Goal: Navigation & Orientation: Find specific page/section

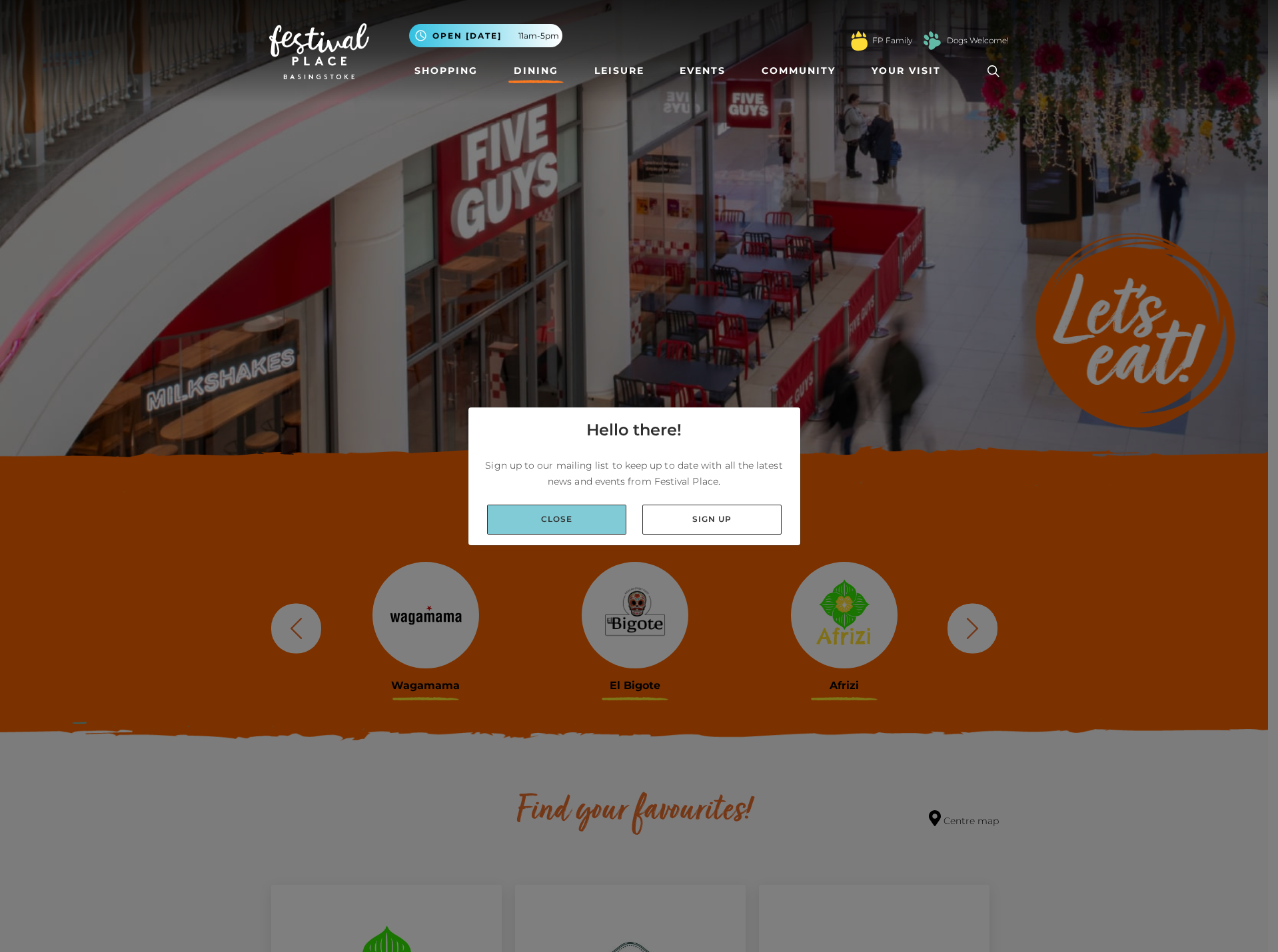
click at [555, 528] on link "Close" at bounding box center [556, 519] width 140 height 30
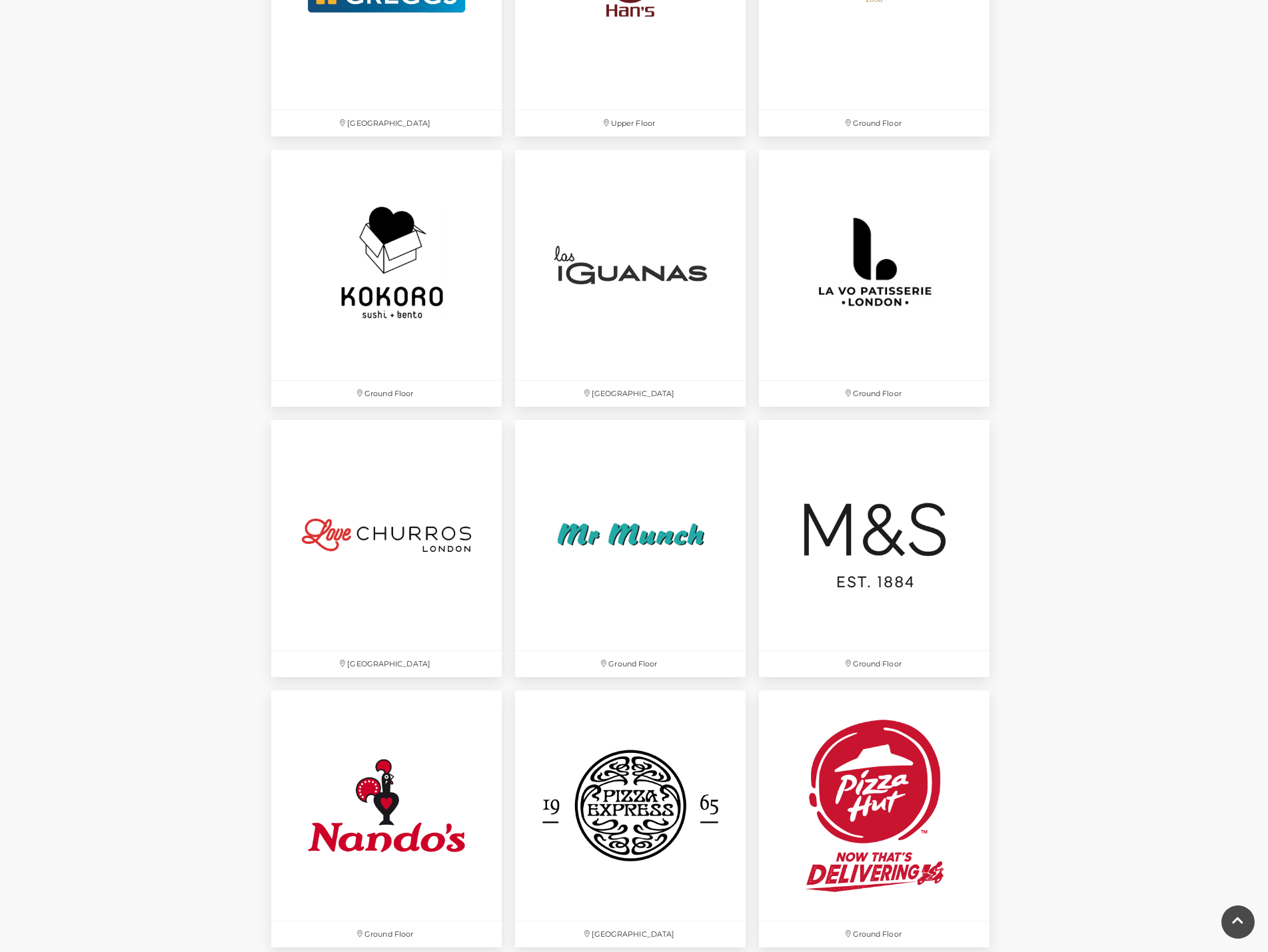
scroll to position [2931, 0]
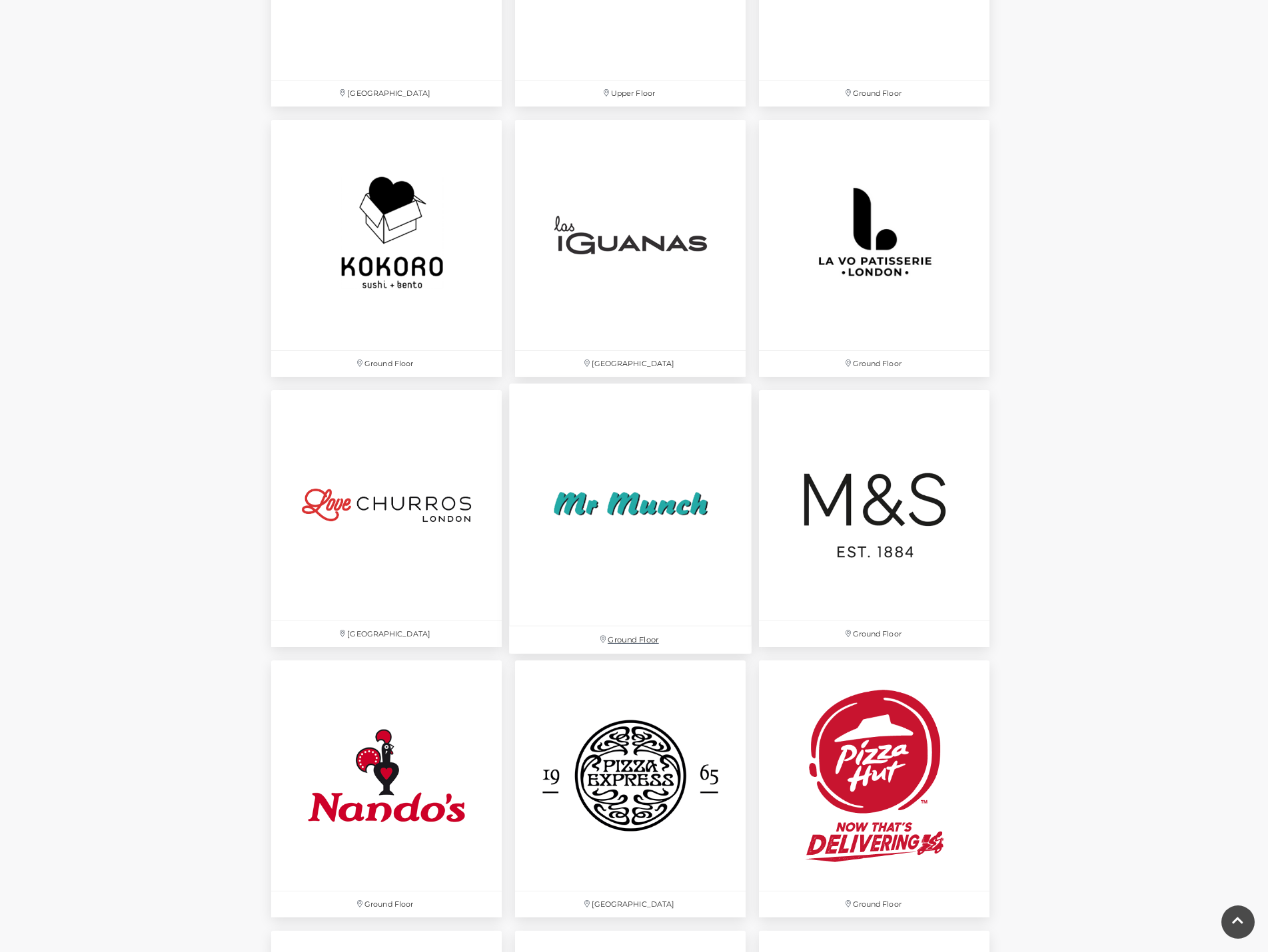
click at [689, 520] on img at bounding box center [631, 505] width 243 height 243
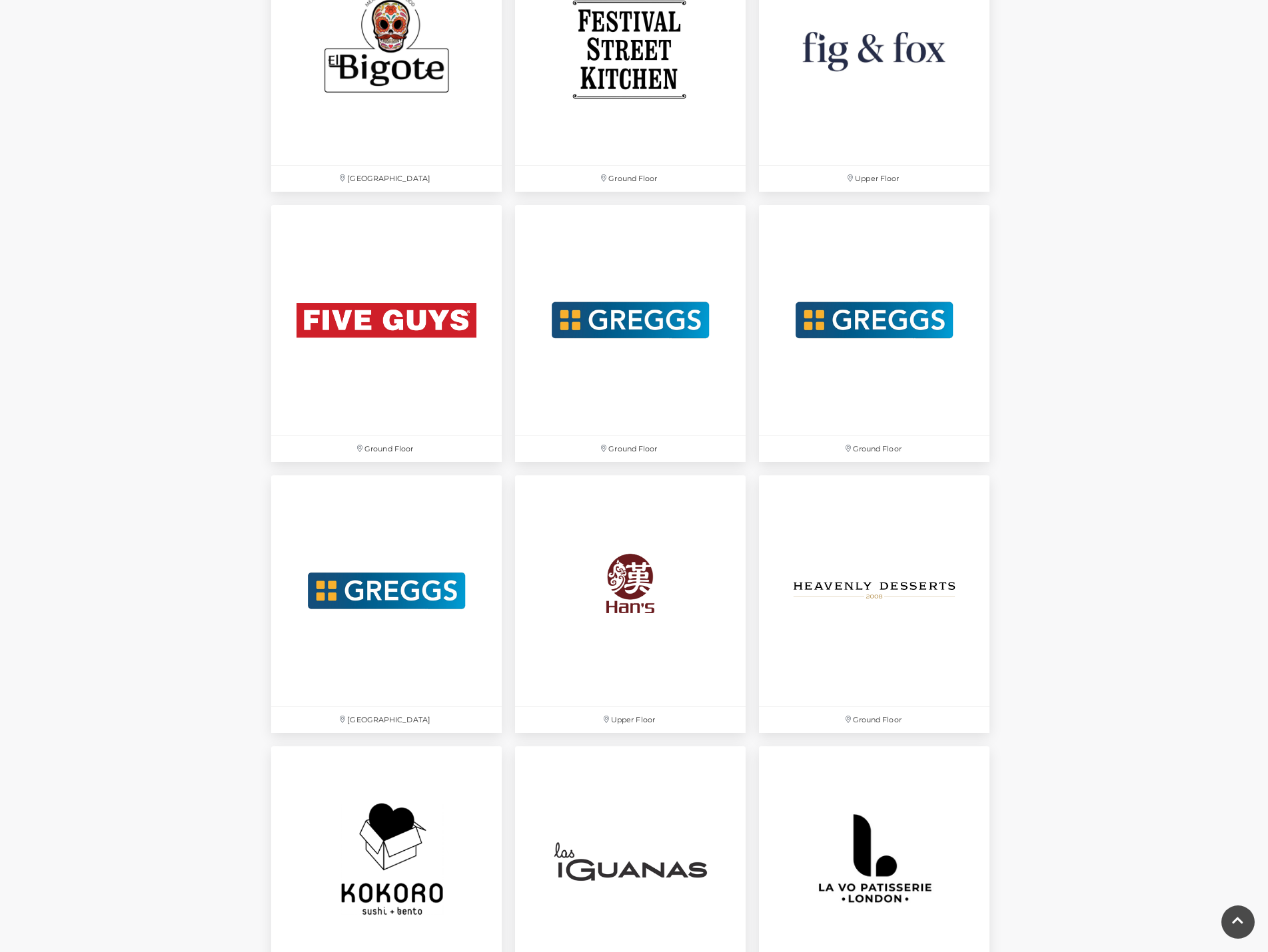
scroll to position [2288, 0]
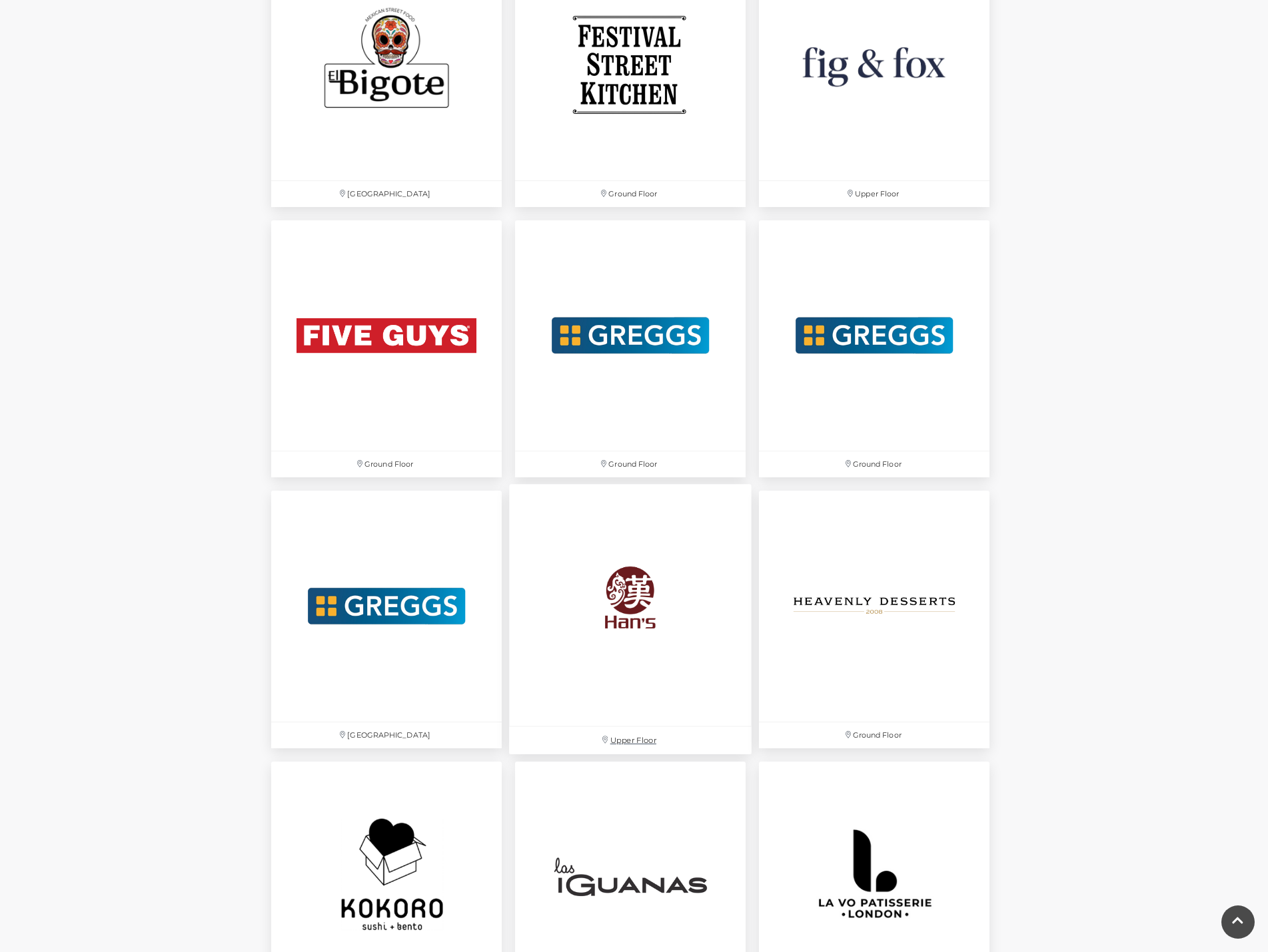
click at [653, 602] on img at bounding box center [631, 606] width 243 height 243
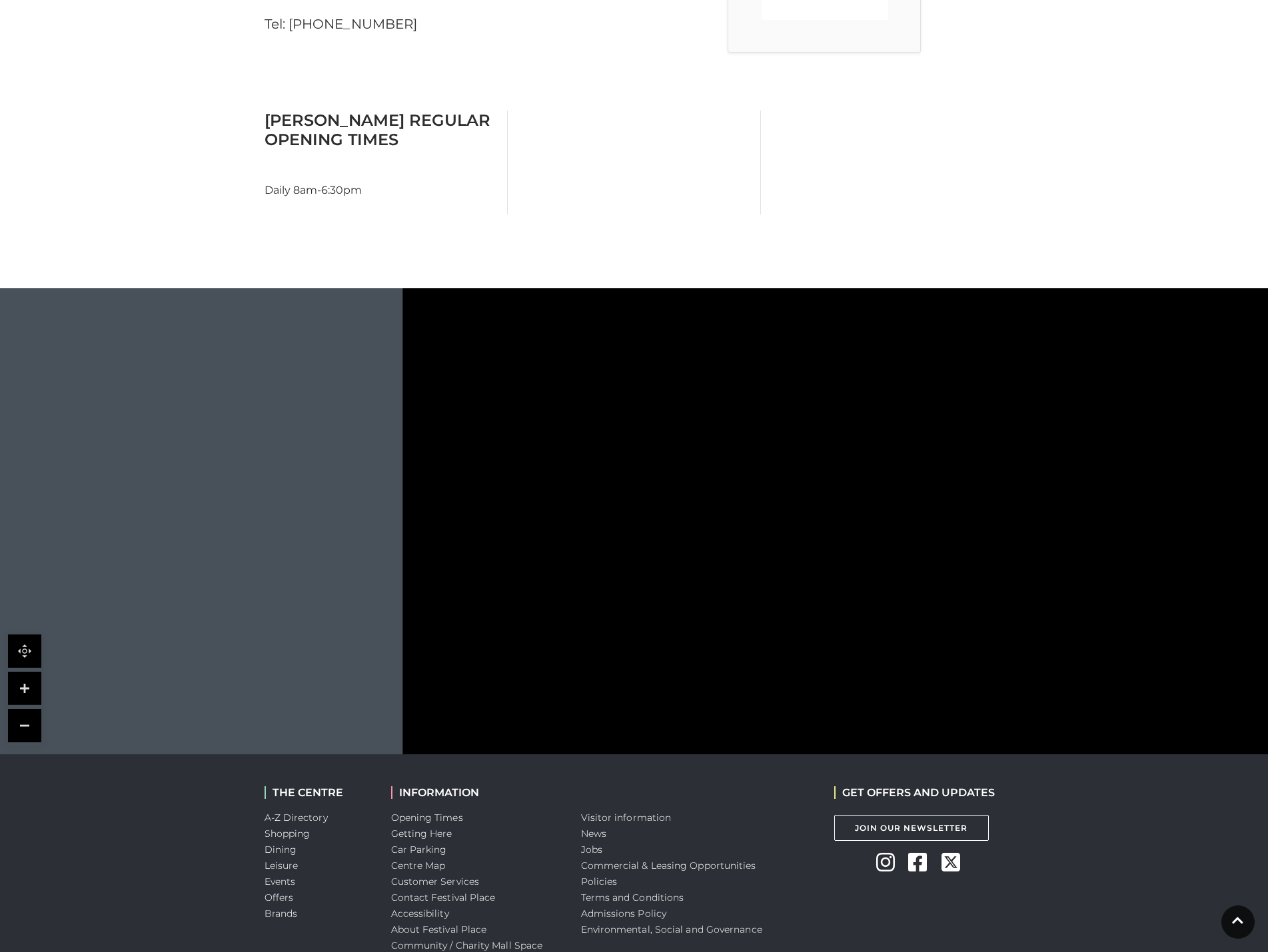
scroll to position [533, 0]
